Goal: Task Accomplishment & Management: Manage account settings

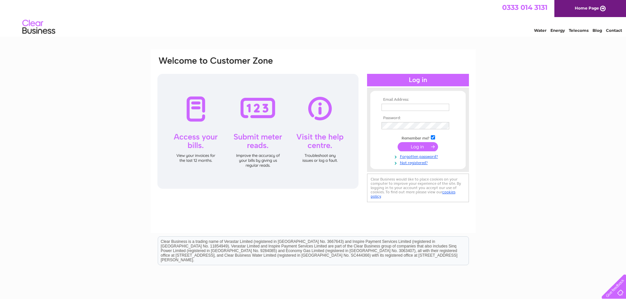
type input "info@greatwoostonfarm.com"
click at [410, 146] on input "submit" at bounding box center [417, 146] width 40 height 9
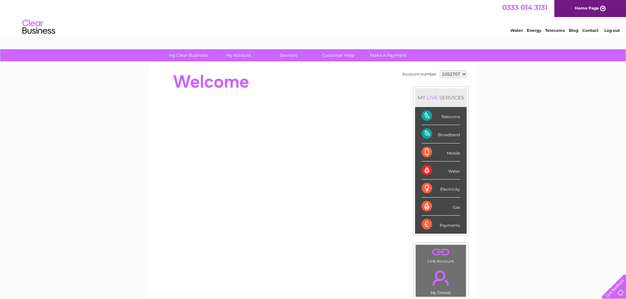
click at [444, 118] on div "Telecoms" at bounding box center [440, 116] width 38 height 18
click at [424, 115] on div "Telecoms" at bounding box center [440, 116] width 38 height 18
click at [436, 133] on div "Broadband" at bounding box center [440, 134] width 38 height 18
click at [425, 132] on div "Broadband" at bounding box center [440, 134] width 38 height 18
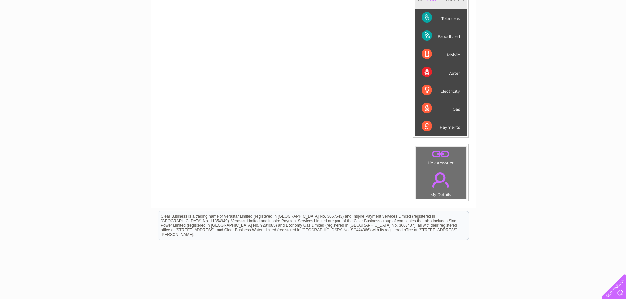
scroll to position [124, 0]
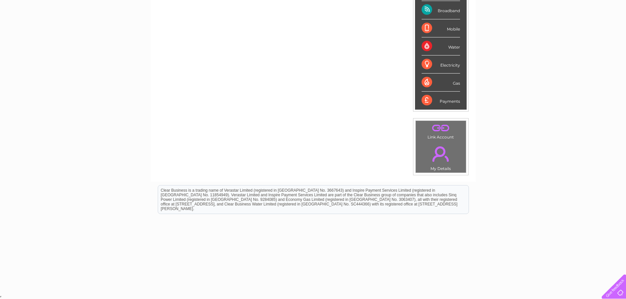
click at [439, 132] on link "." at bounding box center [440, 127] width 47 height 11
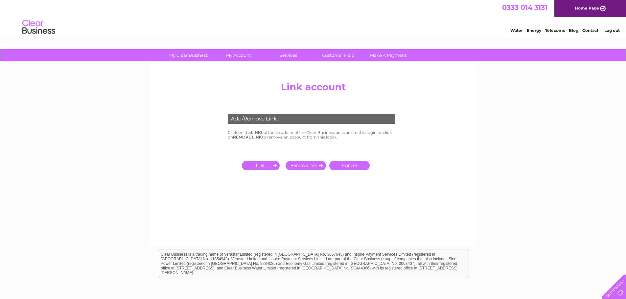
click at [259, 165] on input "submit" at bounding box center [262, 165] width 40 height 9
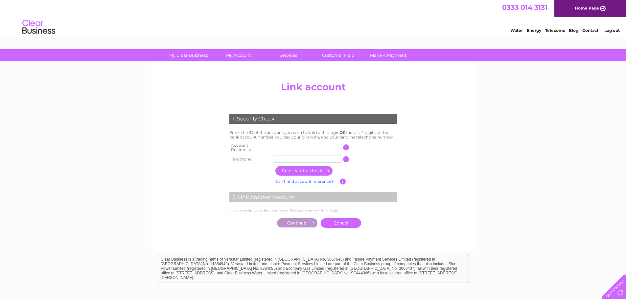
click at [288, 147] on input "text" at bounding box center [308, 147] width 68 height 7
drag, startPoint x: 7, startPoint y: 146, endPoint x: 113, endPoint y: 143, distance: 106.8
click at [7, 146] on div "My Clear Business Login Details My Details My Preferences Link Account My Accou…" at bounding box center [313, 206] width 626 height 314
click at [297, 146] on input "text" at bounding box center [308, 147] width 68 height 7
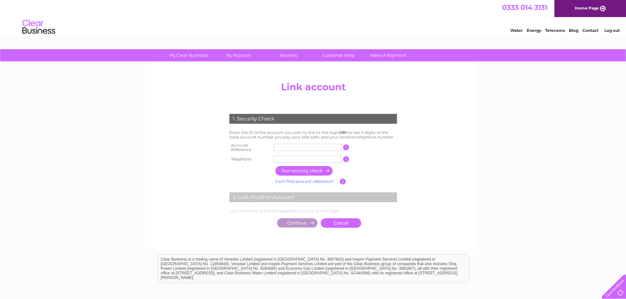
paste input "C"
click at [297, 146] on input "text" at bounding box center [308, 147] width 68 height 7
click at [329, 145] on input "CB" at bounding box center [308, 147] width 68 height 7
type input "CB105270"
click at [320, 160] on input "text" at bounding box center [308, 159] width 68 height 7
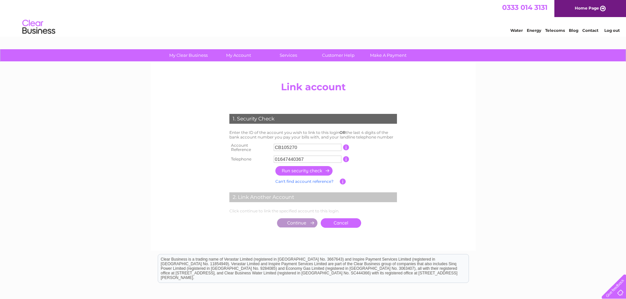
type input "01647440367"
click at [290, 169] on input "button" at bounding box center [304, 171] width 58 height 10
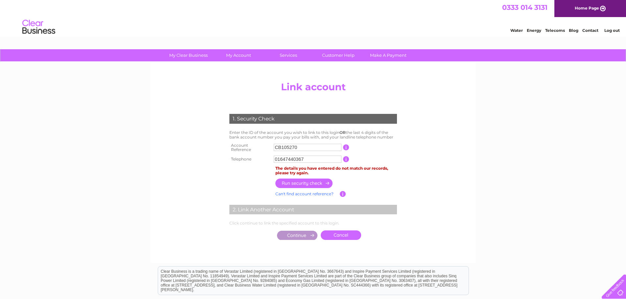
click at [309, 148] on input "CB105270" at bounding box center [308, 147] width 68 height 7
click at [302, 192] on link "Can't find account reference?" at bounding box center [304, 193] width 58 height 5
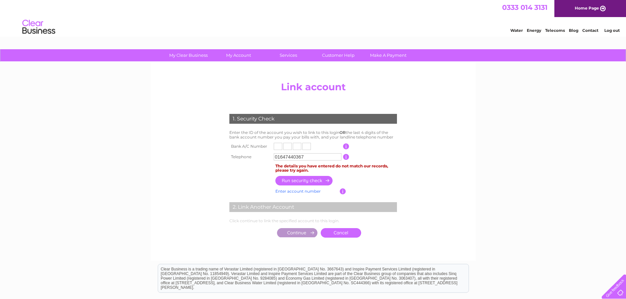
click at [277, 145] on input "text" at bounding box center [278, 146] width 9 height 7
type input "1"
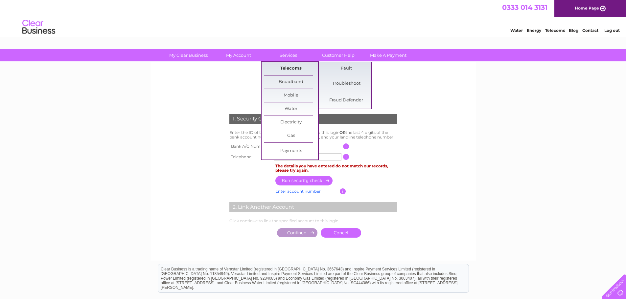
click at [284, 64] on link "Telecoms" at bounding box center [291, 68] width 54 height 13
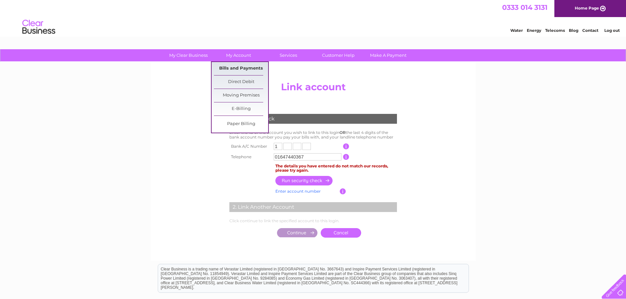
click at [235, 62] on link "Bills and Payments" at bounding box center [241, 68] width 54 height 13
click at [236, 68] on link "Bills and Payments" at bounding box center [241, 68] width 54 height 13
click at [241, 66] on link "Bills and Payments" at bounding box center [241, 68] width 54 height 13
click at [241, 81] on link "Direct Debit" at bounding box center [241, 82] width 54 height 13
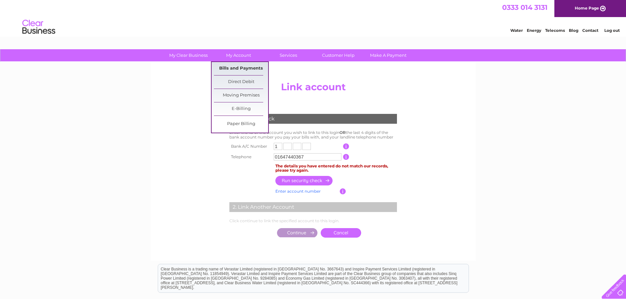
click at [233, 68] on link "Bills and Payments" at bounding box center [241, 68] width 54 height 13
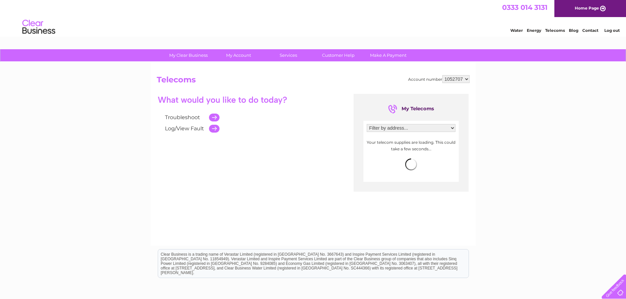
click at [386, 126] on select "Filter by address... Great Wooston Farm, Moretonhampstead, Newton Abbot, Devon,…" at bounding box center [410, 128] width 89 height 8
select select "1992050"
click at [366, 124] on select "Filter by address... Great Wooston Farm, Moretonhampstead, Newton Abbot, Devon,…" at bounding box center [410, 128] width 89 height 8
click at [446, 139] on span "more info" at bounding box center [442, 139] width 21 height 5
click at [446, 138] on span "more info" at bounding box center [442, 139] width 21 height 5
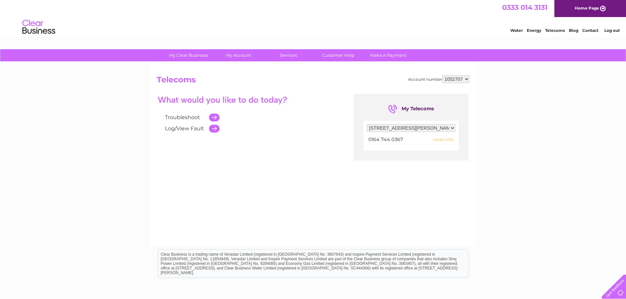
click at [435, 140] on span "more info" at bounding box center [442, 139] width 21 height 5
click at [436, 142] on span "more info" at bounding box center [442, 139] width 21 height 5
click at [436, 139] on span "more info" at bounding box center [442, 139] width 21 height 5
click at [448, 138] on span "more info" at bounding box center [442, 139] width 21 height 5
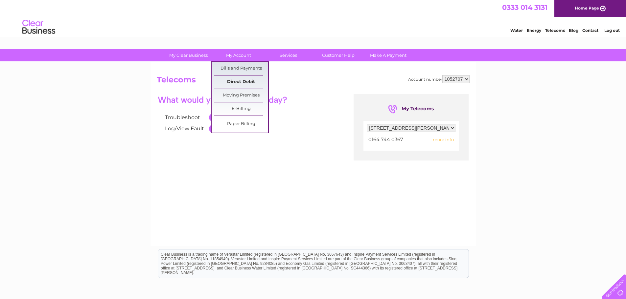
click at [238, 80] on link "Direct Debit" at bounding box center [241, 82] width 54 height 13
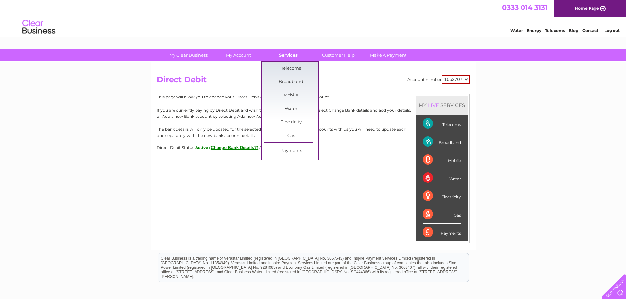
click at [283, 58] on link "Services" at bounding box center [288, 55] width 54 height 12
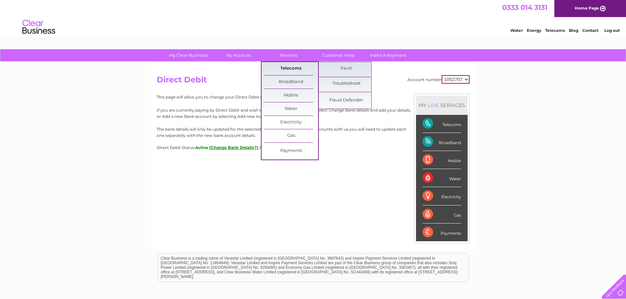
click at [283, 67] on link "Telecoms" at bounding box center [291, 68] width 54 height 13
click at [296, 68] on link "Telecoms" at bounding box center [291, 68] width 54 height 13
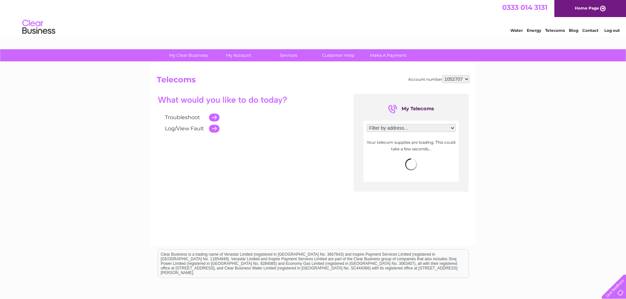
click at [408, 128] on select "Filter by address... [STREET_ADDRESS][PERSON_NAME]" at bounding box center [410, 128] width 89 height 8
select select "1992050"
click at [366, 124] on select "Filter by address... [STREET_ADDRESS][PERSON_NAME]" at bounding box center [410, 128] width 89 height 8
click at [434, 138] on span "more info" at bounding box center [442, 139] width 21 height 5
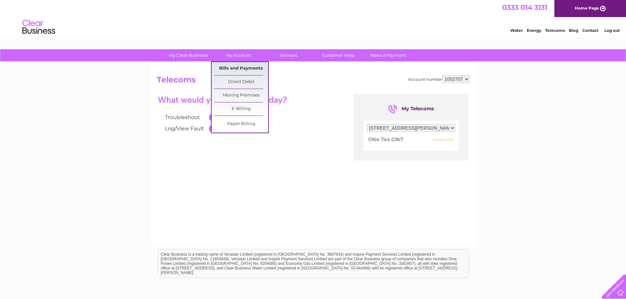
click at [232, 68] on link "Bills and Payments" at bounding box center [241, 68] width 54 height 13
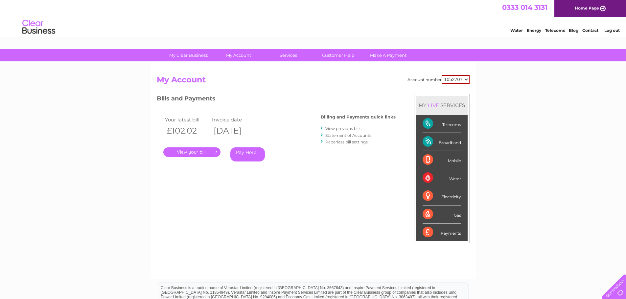
click at [207, 150] on link "." at bounding box center [191, 152] width 57 height 10
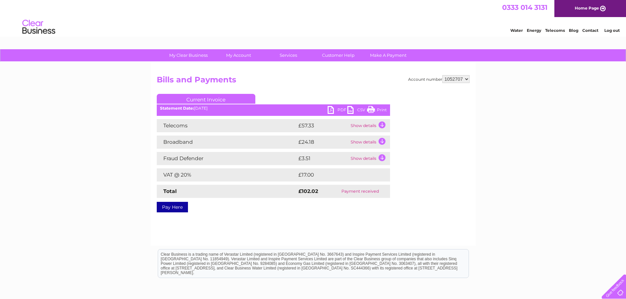
click at [330, 109] on link "PDF" at bounding box center [337, 111] width 20 height 10
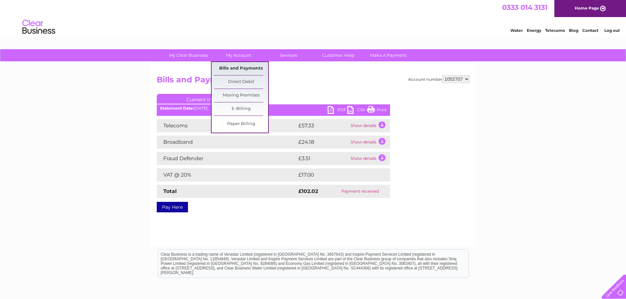
click at [226, 67] on link "Bills and Payments" at bounding box center [241, 68] width 54 height 13
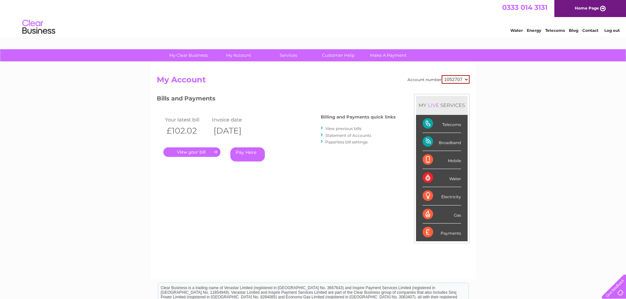
click at [352, 128] on link "View previous bills" at bounding box center [343, 128] width 36 height 5
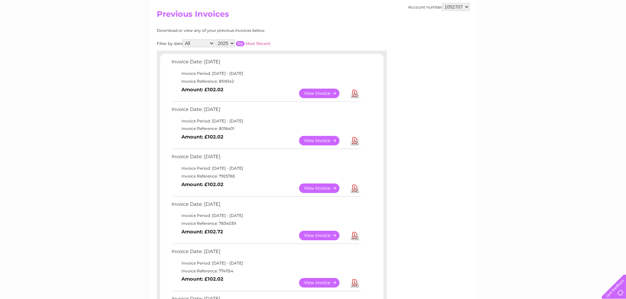
scroll to position [33, 0]
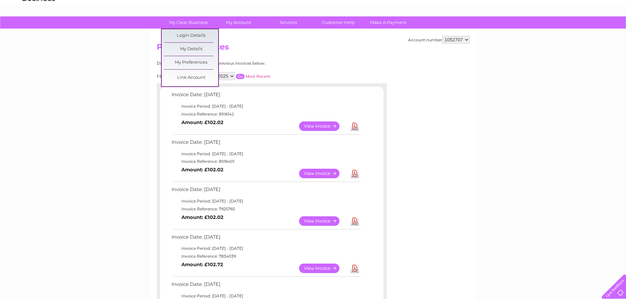
click at [190, 42] on li "Login Details" at bounding box center [188, 35] width 49 height 13
click at [190, 52] on link "My Details" at bounding box center [191, 49] width 54 height 13
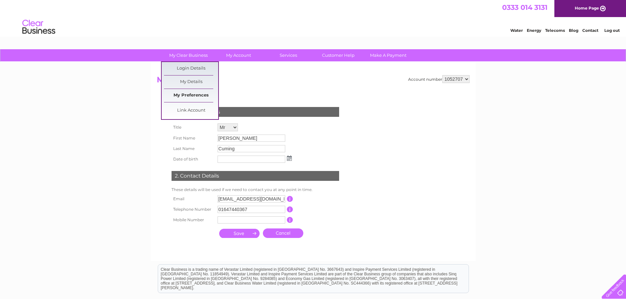
click at [186, 93] on link "My Preferences" at bounding box center [191, 95] width 54 height 13
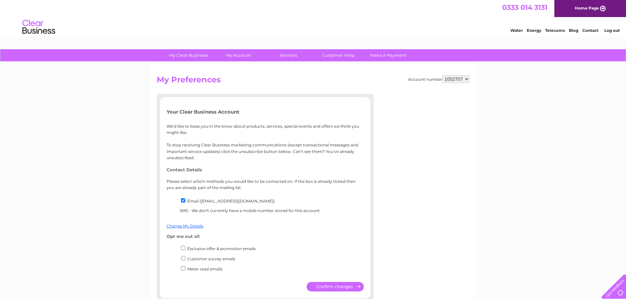
click at [255, 166] on div "Your Clear Business Account We’d like to keep you in the know about products, s…" at bounding box center [265, 197] width 210 height 176
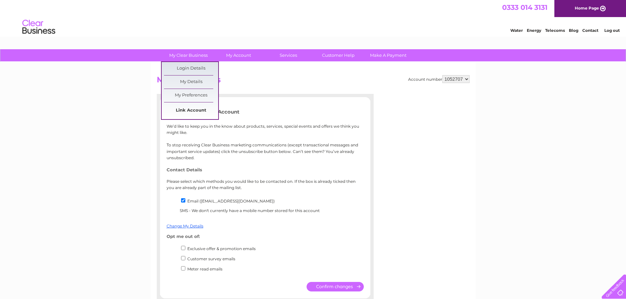
click at [191, 111] on link "Link Account" at bounding box center [191, 110] width 54 height 13
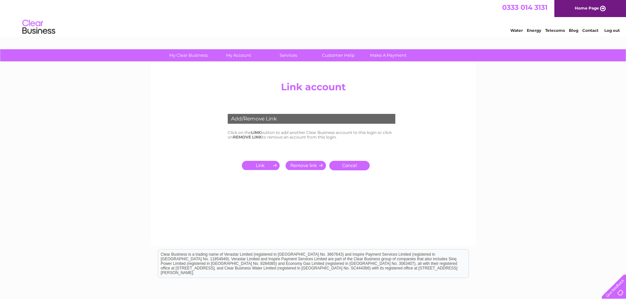
click at [256, 167] on input "submit" at bounding box center [262, 165] width 40 height 9
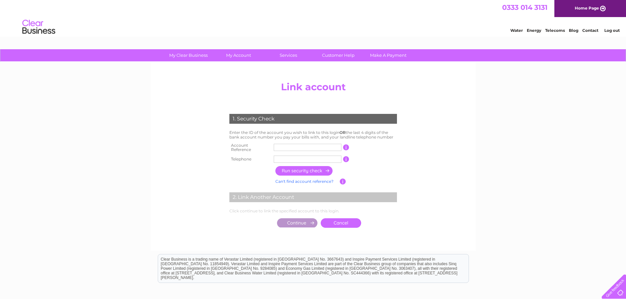
click at [294, 179] on link "Can't find account reference?" at bounding box center [304, 181] width 58 height 5
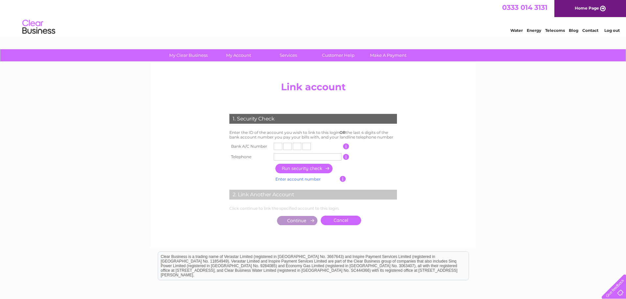
click at [279, 144] on input "text" at bounding box center [278, 146] width 9 height 7
type input "0"
type input "4"
type input "2"
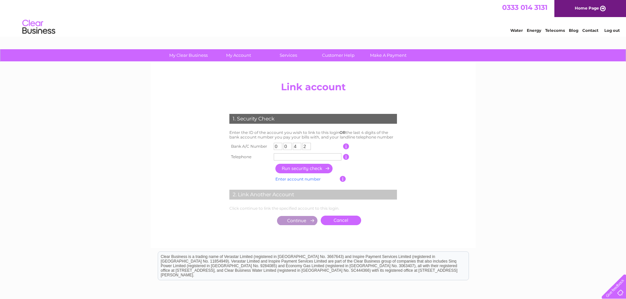
click at [280, 159] on input "text" at bounding box center [308, 156] width 68 height 7
type input "01647440367"
click at [283, 167] on input "button" at bounding box center [304, 169] width 58 height 10
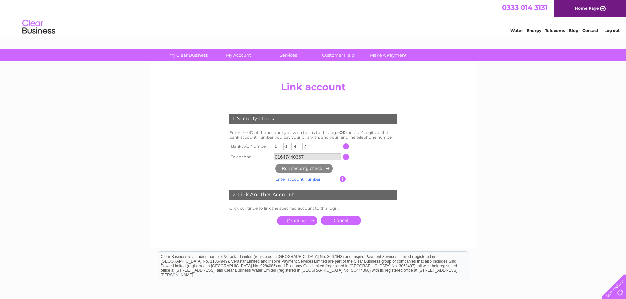
click at [297, 221] on input "submit" at bounding box center [297, 220] width 40 height 9
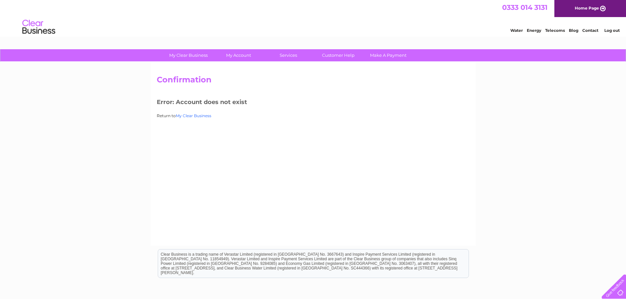
click at [197, 115] on link "My Clear Business" at bounding box center [193, 115] width 35 height 5
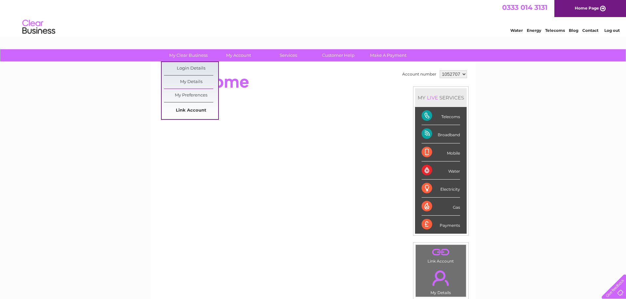
click at [188, 106] on link "Link Account" at bounding box center [191, 110] width 54 height 13
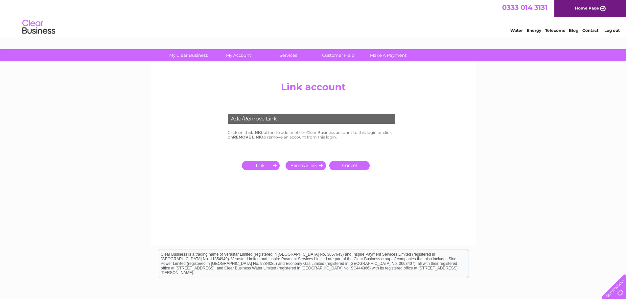
click at [258, 161] on td at bounding box center [256, 165] width 56 height 13
click at [258, 165] on input "submit" at bounding box center [262, 165] width 40 height 9
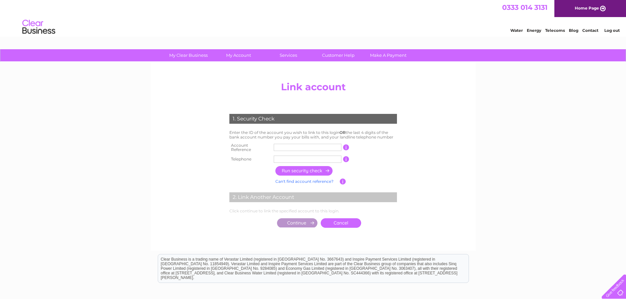
click at [280, 147] on input "text" at bounding box center [308, 147] width 68 height 7
click at [345, 146] on input "button" at bounding box center [346, 147] width 6 height 6
click at [346, 146] on input "button" at bounding box center [346, 147] width 6 height 6
click at [348, 145] on input "button" at bounding box center [346, 147] width 6 height 6
click at [345, 149] on input "button" at bounding box center [346, 147] width 6 height 6
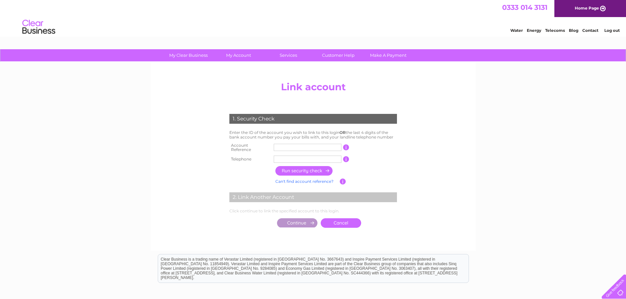
click at [345, 149] on input "button" at bounding box center [346, 147] width 6 height 6
click at [345, 145] on input "button" at bounding box center [346, 147] width 6 height 6
click at [346, 145] on input "button" at bounding box center [346, 147] width 6 height 6
click at [348, 145] on input "button" at bounding box center [346, 147] width 6 height 6
click at [344, 147] on input "button" at bounding box center [346, 147] width 6 height 6
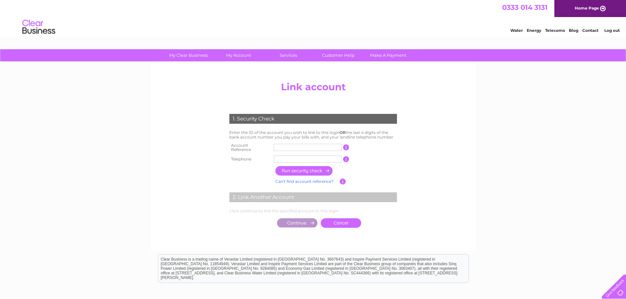
click at [344, 146] on input "button" at bounding box center [346, 147] width 6 height 6
click at [344, 145] on input "button" at bounding box center [346, 147] width 6 height 6
click at [345, 156] on input "button" at bounding box center [346, 159] width 6 height 6
click at [344, 146] on input "button" at bounding box center [346, 147] width 6 height 6
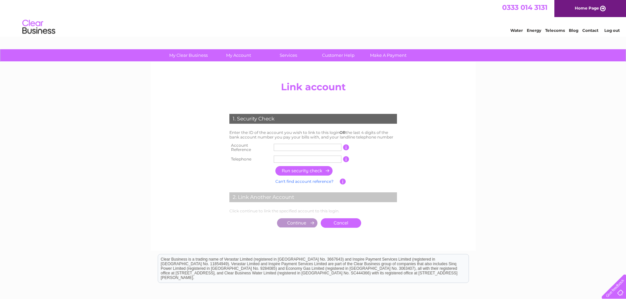
click at [290, 179] on link "Can't find account reference?" at bounding box center [304, 181] width 58 height 5
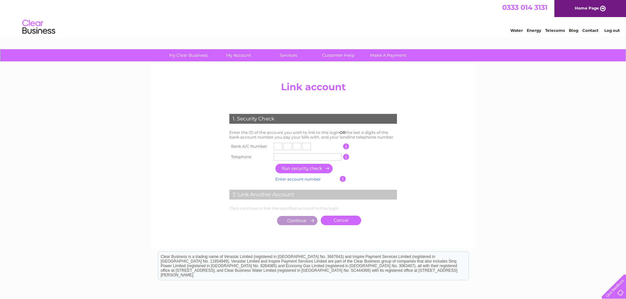
click at [280, 147] on input "text" at bounding box center [278, 146] width 9 height 7
type input "0"
type input "4"
type input "2"
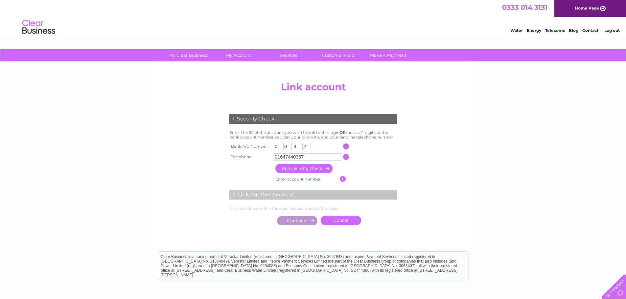
type input "01647440367"
click at [306, 170] on input "button" at bounding box center [304, 169] width 58 height 10
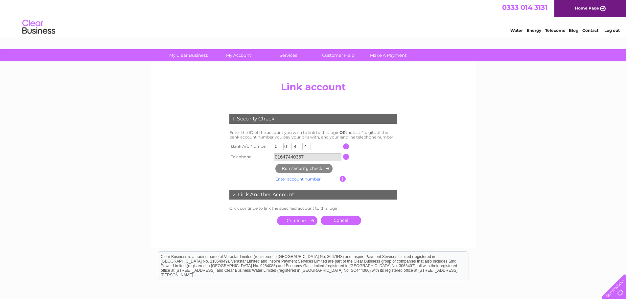
click at [295, 219] on input "submit" at bounding box center [297, 220] width 40 height 9
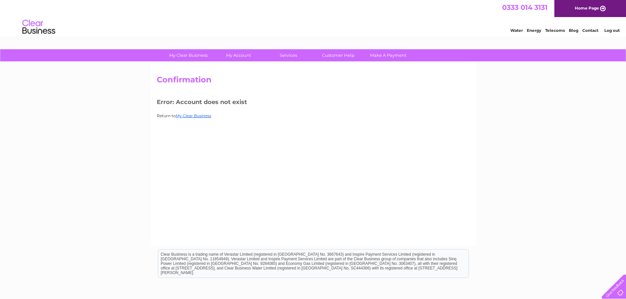
click at [577, 9] on link "Home Page" at bounding box center [590, 8] width 72 height 17
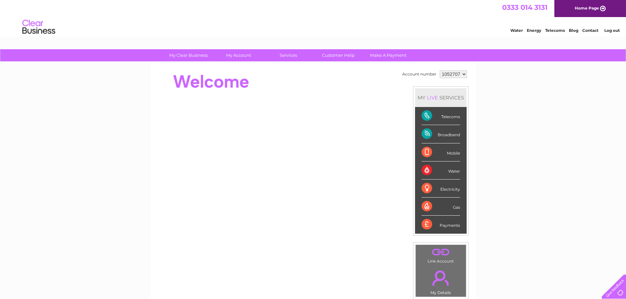
click at [463, 74] on select "1052707" at bounding box center [452, 74] width 27 height 8
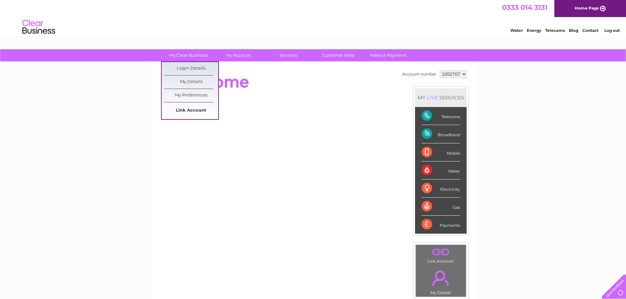
click at [177, 109] on link "Link Account" at bounding box center [191, 110] width 54 height 13
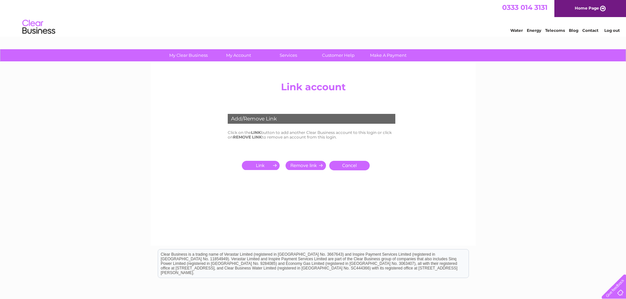
click at [274, 165] on input "submit" at bounding box center [262, 165] width 40 height 9
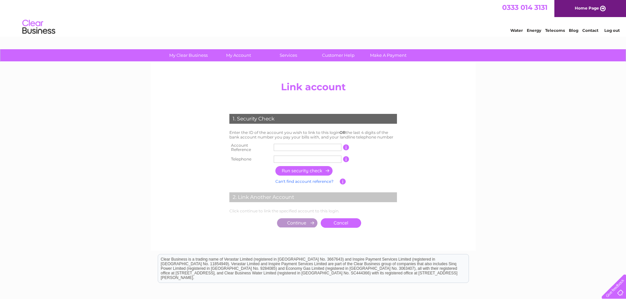
click at [286, 147] on input "text" at bounding box center [308, 147] width 68 height 7
type input "1052707"
type input "01647440367"
click at [295, 168] on input "button" at bounding box center [304, 171] width 58 height 10
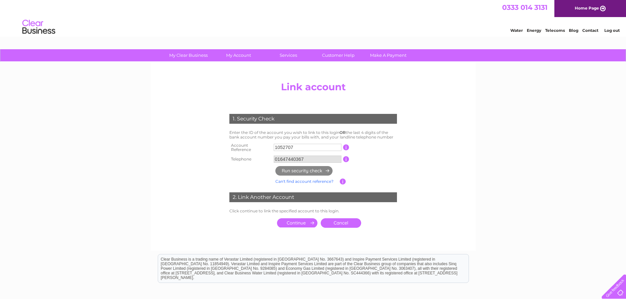
click at [300, 219] on input "submit" at bounding box center [297, 222] width 40 height 9
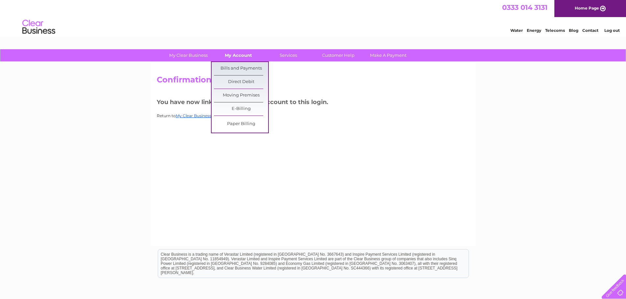
click at [238, 55] on link "My Account" at bounding box center [238, 55] width 54 height 12
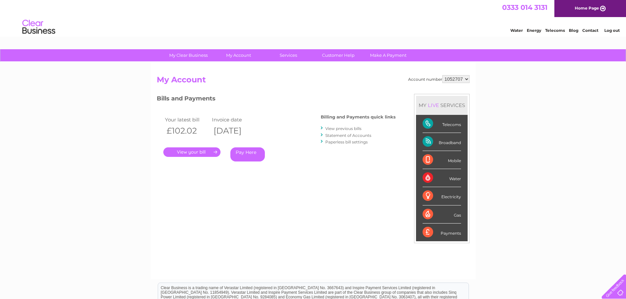
click at [268, 87] on h2 "My Account" at bounding box center [313, 81] width 313 height 12
click at [607, 30] on link "Log out" at bounding box center [611, 30] width 15 height 5
